Goal: Information Seeking & Learning: Find specific page/section

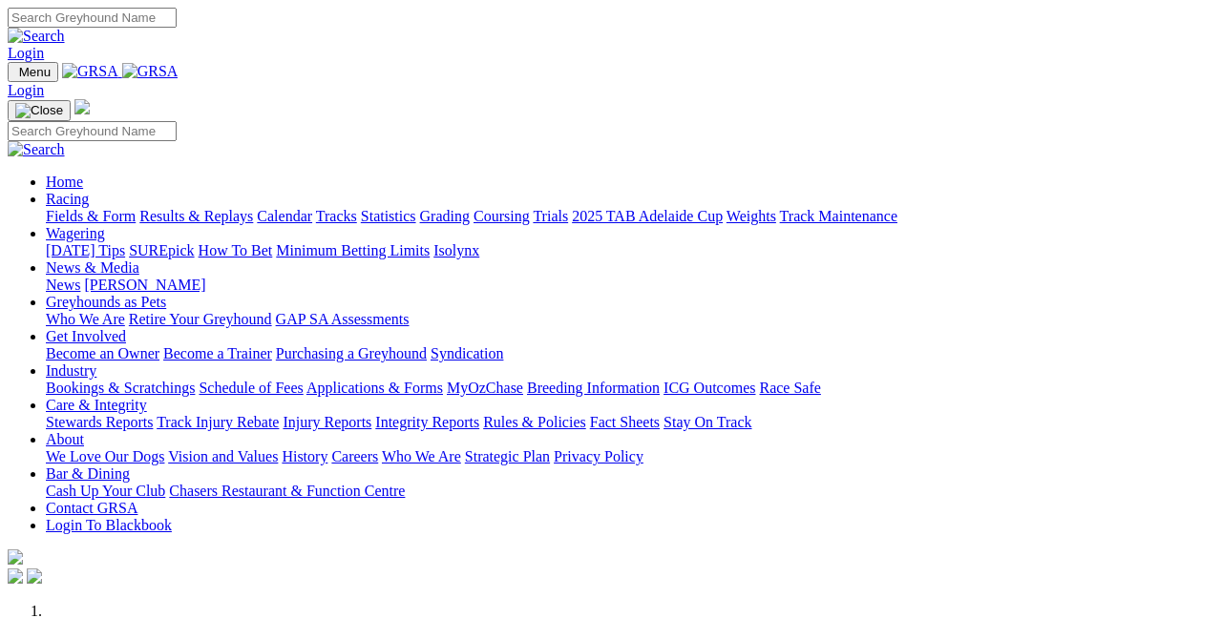
click at [153, 414] on link "Stewards Reports" at bounding box center [99, 422] width 107 height 16
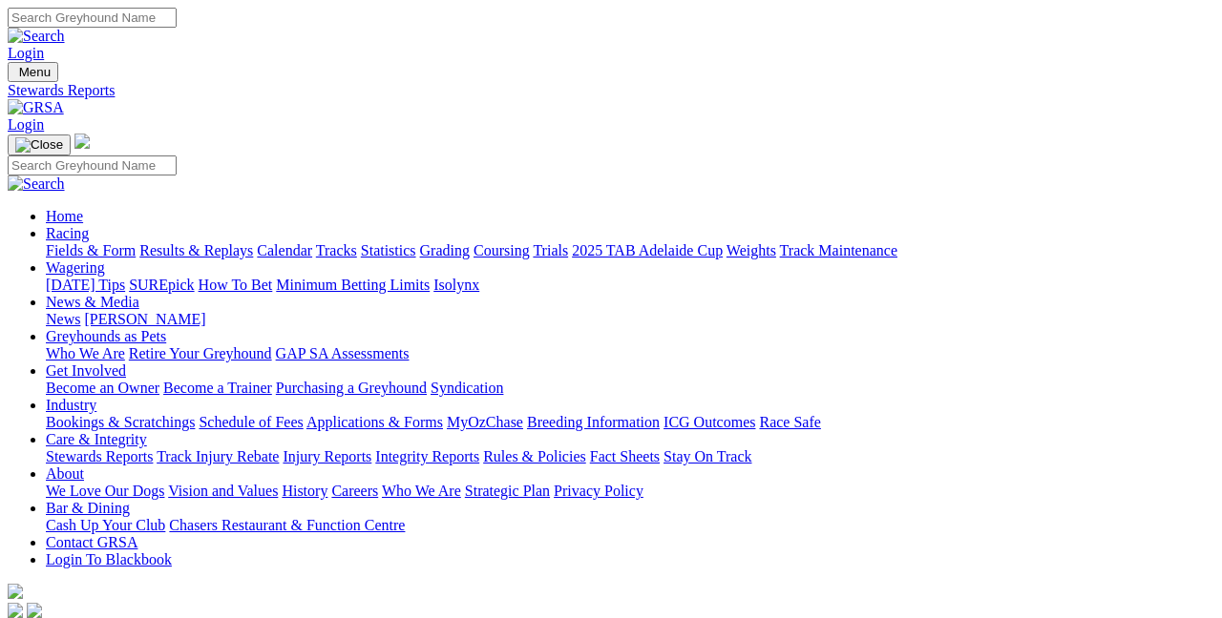
click at [371, 449] on link "Injury Reports" at bounding box center [326, 457] width 89 height 16
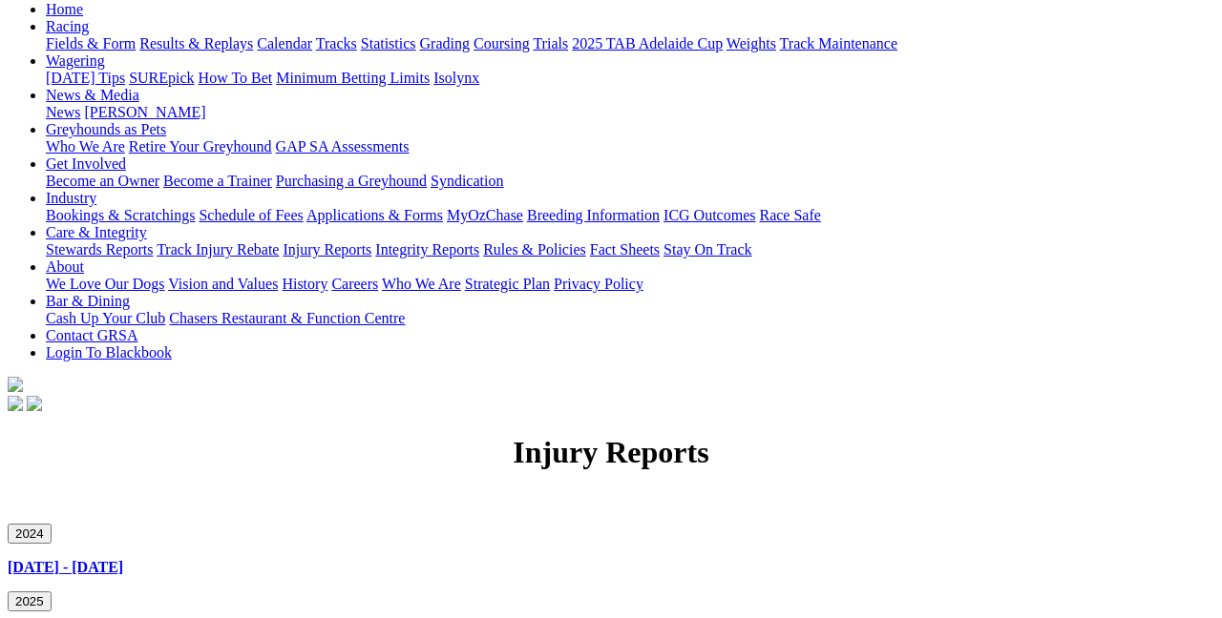
scroll to position [208, 0]
